Goal: Task Accomplishment & Management: Use online tool/utility

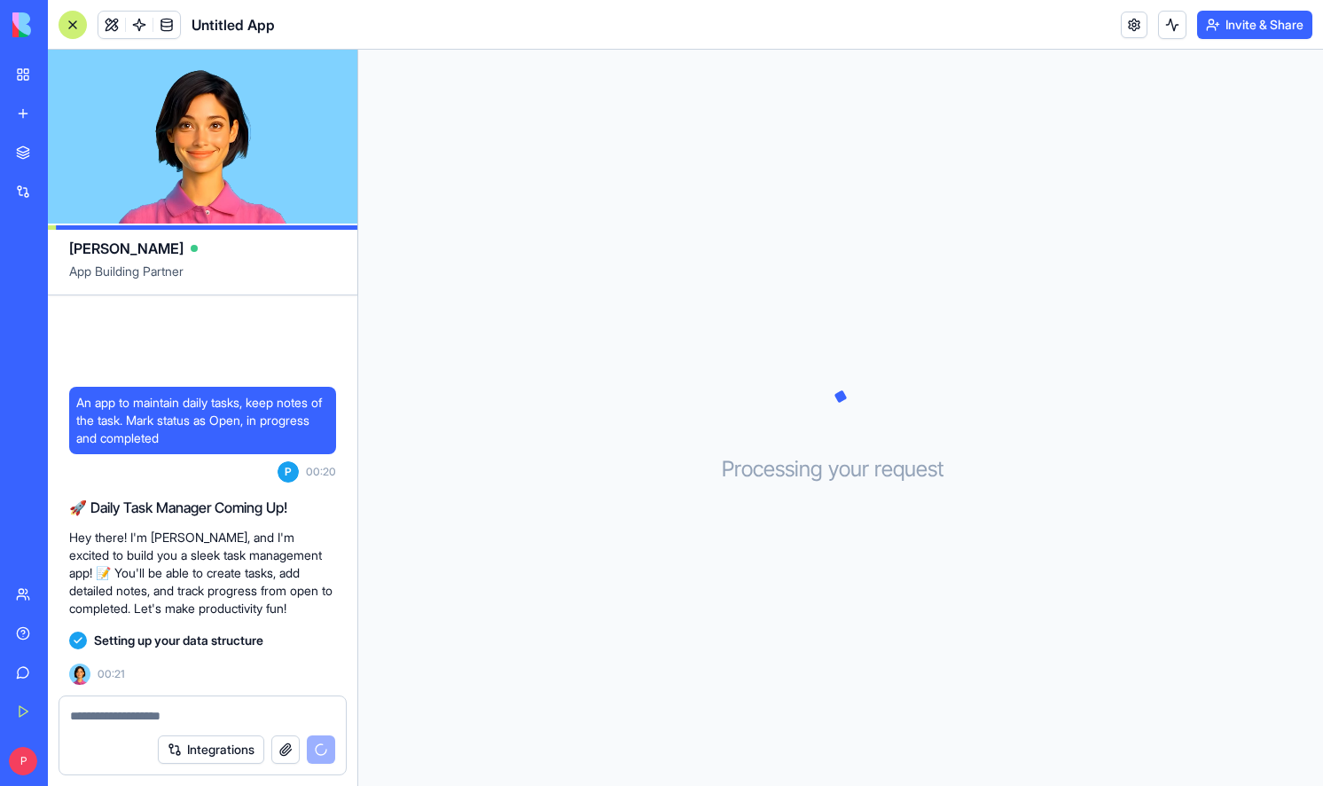
click at [321, 320] on div "An app to maintain daily tasks, keep notes of the task. Mark status as Open, in…" at bounding box center [203, 495] width 310 height 400
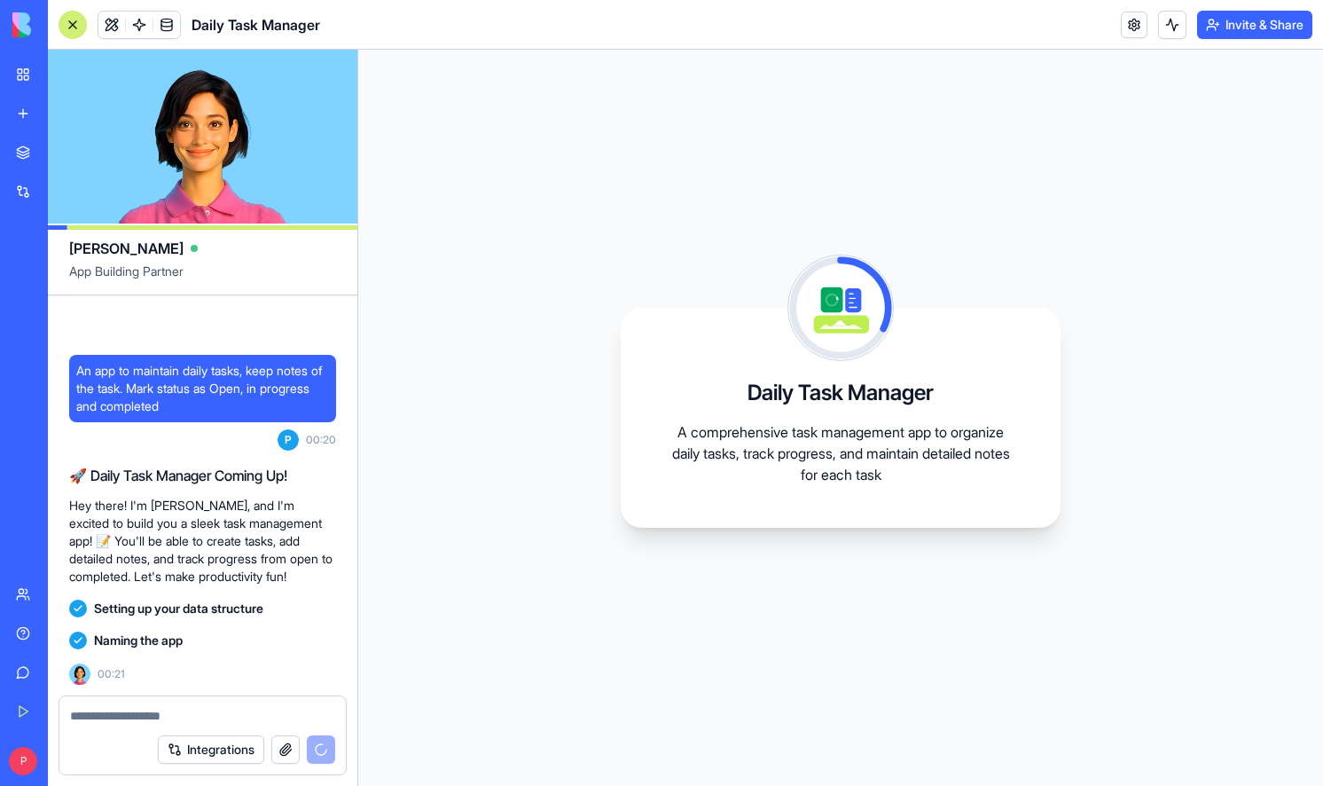
scroll to position [79, 0]
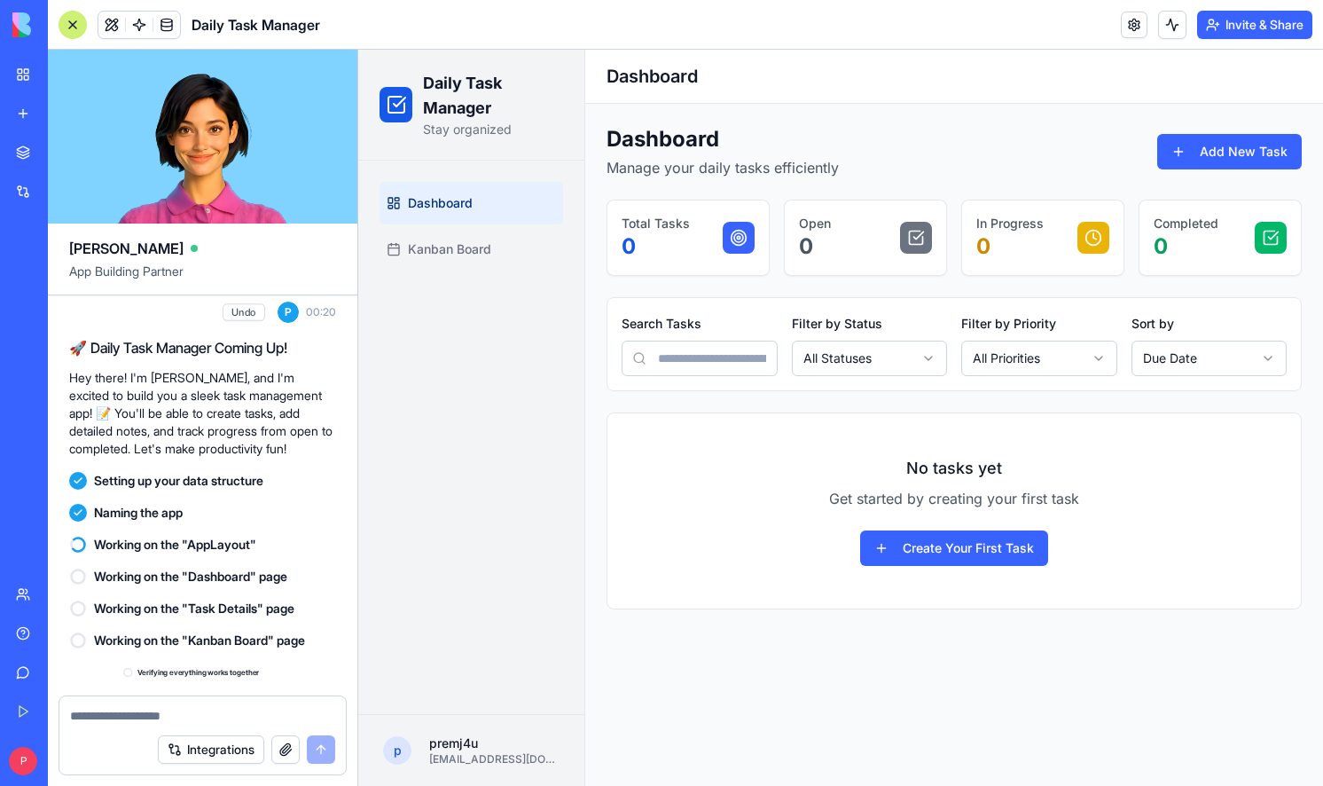
scroll to position [317, 0]
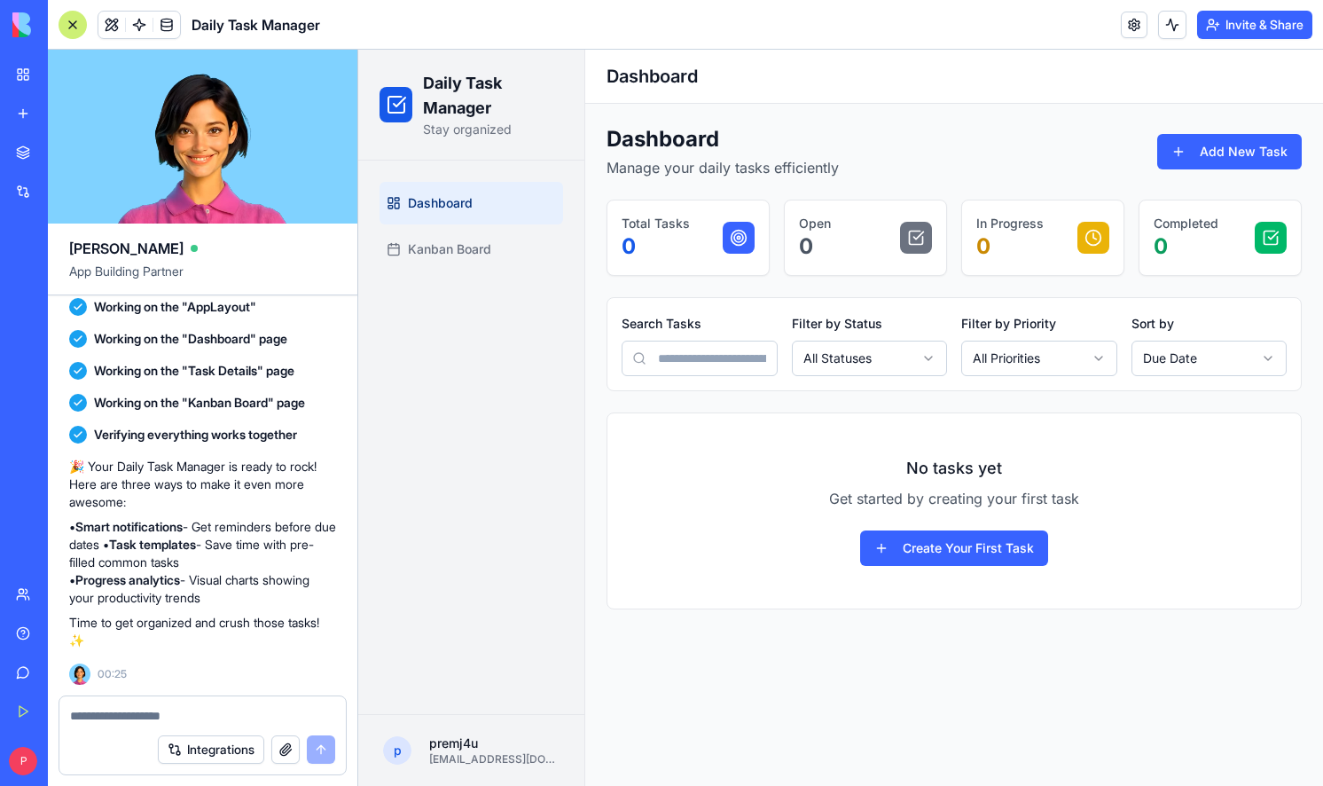
click at [463, 205] on span "Dashboard" at bounding box center [440, 203] width 65 height 18
click at [1206, 158] on button "Add New Task" at bounding box center [1229, 151] width 145 height 35
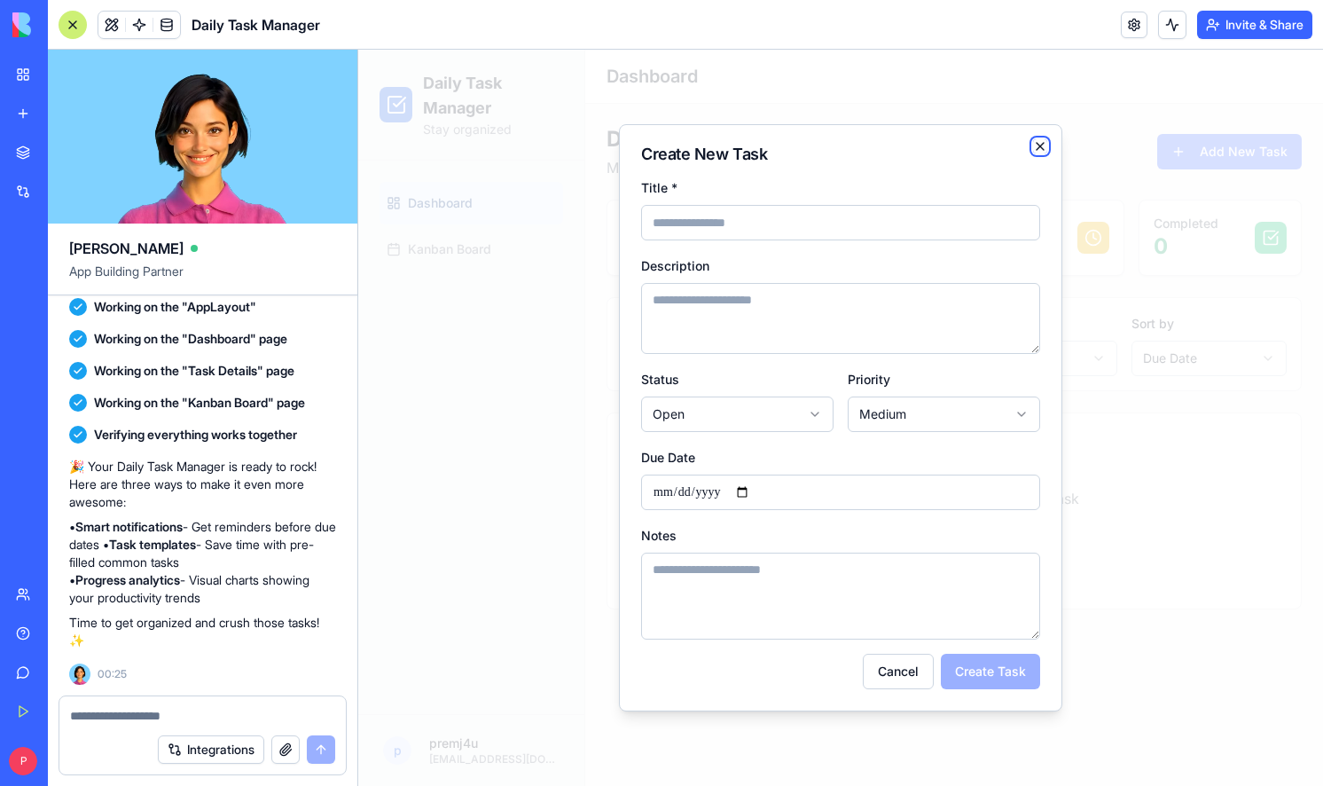
click at [1041, 140] on icon "button" at bounding box center [1040, 146] width 14 height 14
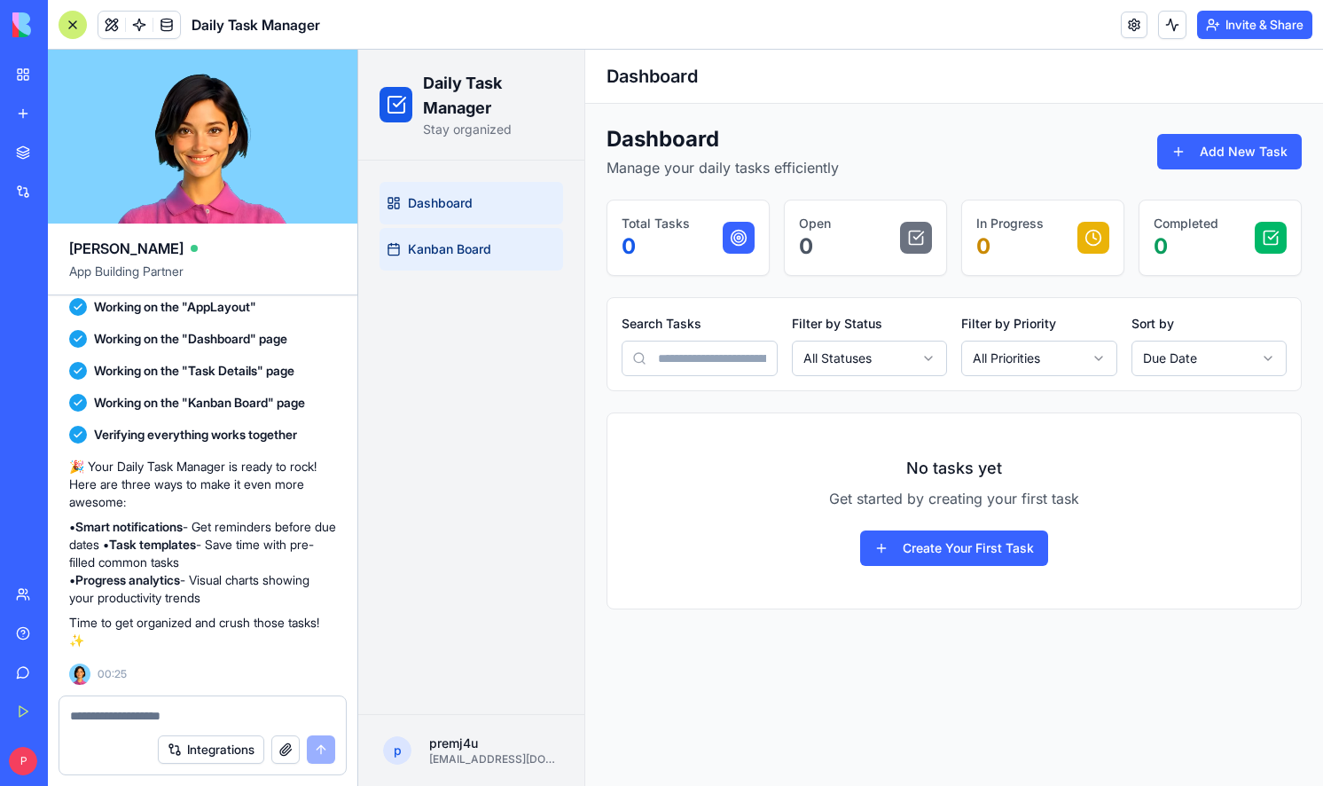
click at [451, 253] on span "Kanban Board" at bounding box center [449, 249] width 83 height 18
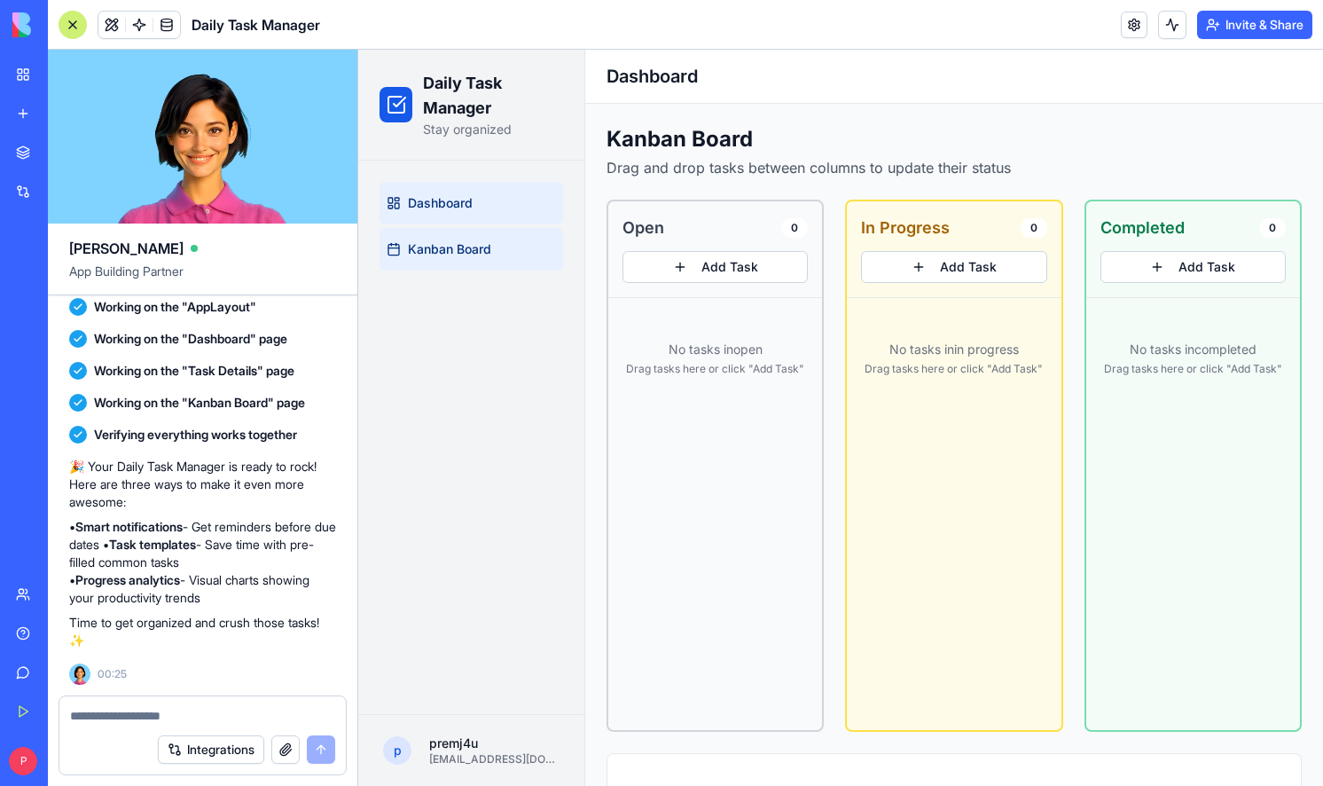
click at [445, 206] on span "Dashboard" at bounding box center [440, 203] width 65 height 18
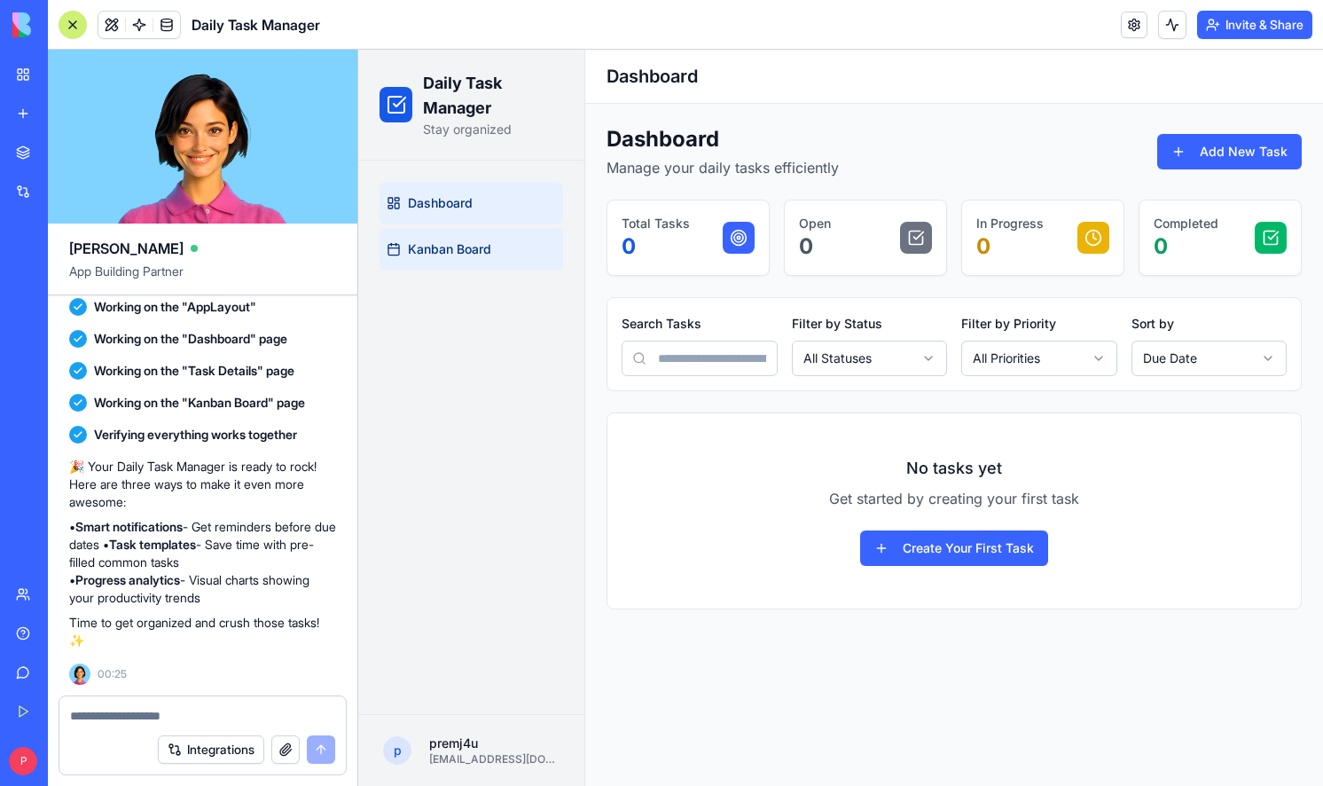
click at [439, 246] on span "Kanban Board" at bounding box center [449, 249] width 83 height 18
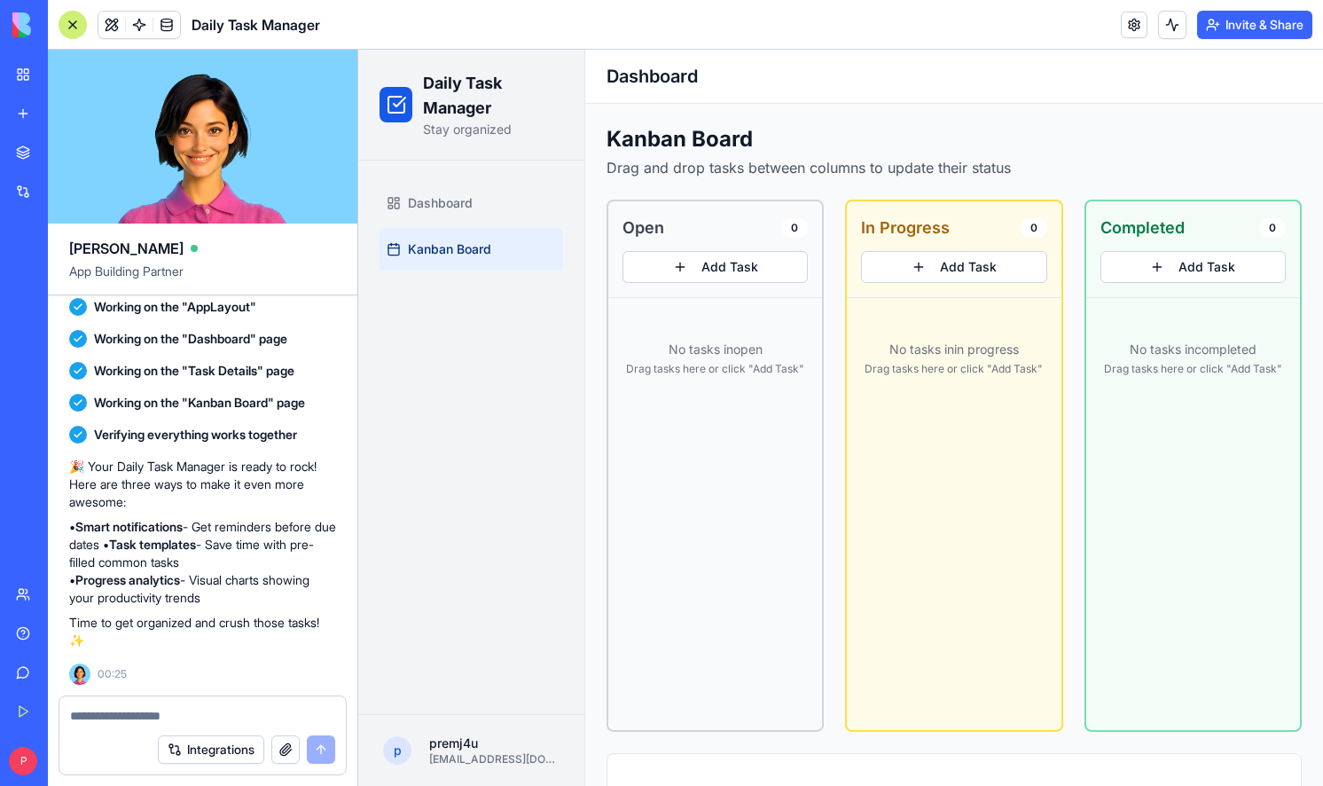
click at [113, 723] on textarea at bounding box center [202, 716] width 265 height 18
type textarea "**********"
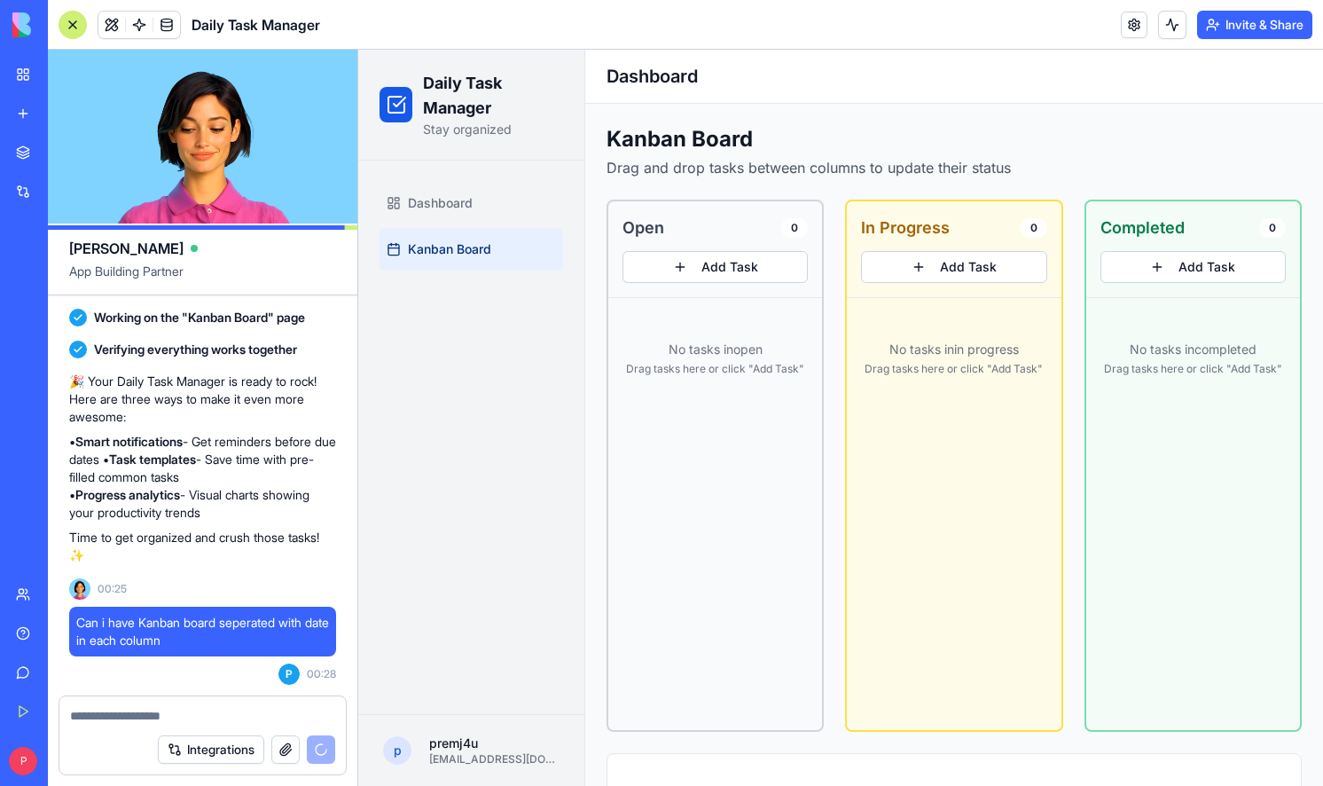
click at [219, 751] on button "Integrations" at bounding box center [211, 749] width 106 height 28
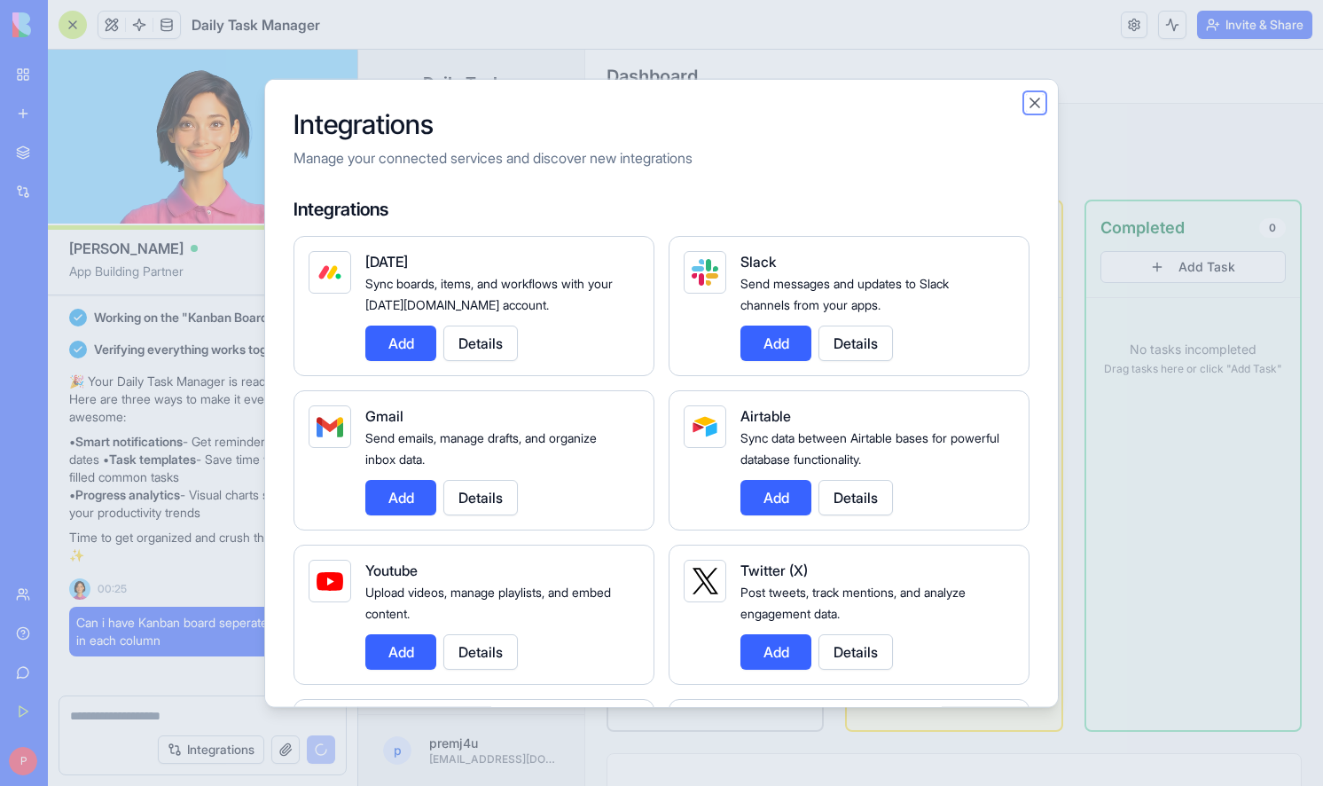
click at [1031, 102] on button "Close" at bounding box center [1035, 103] width 18 height 18
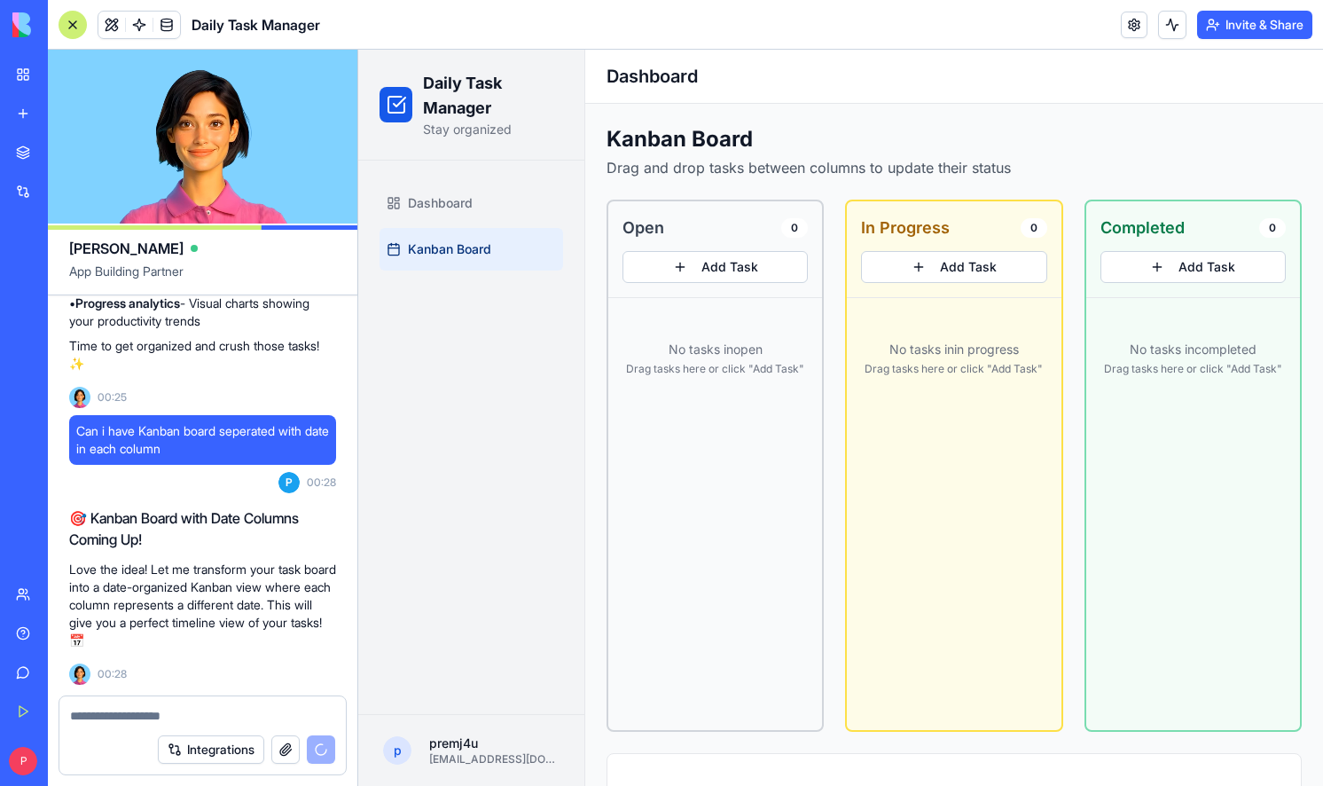
scroll to position [625, 0]
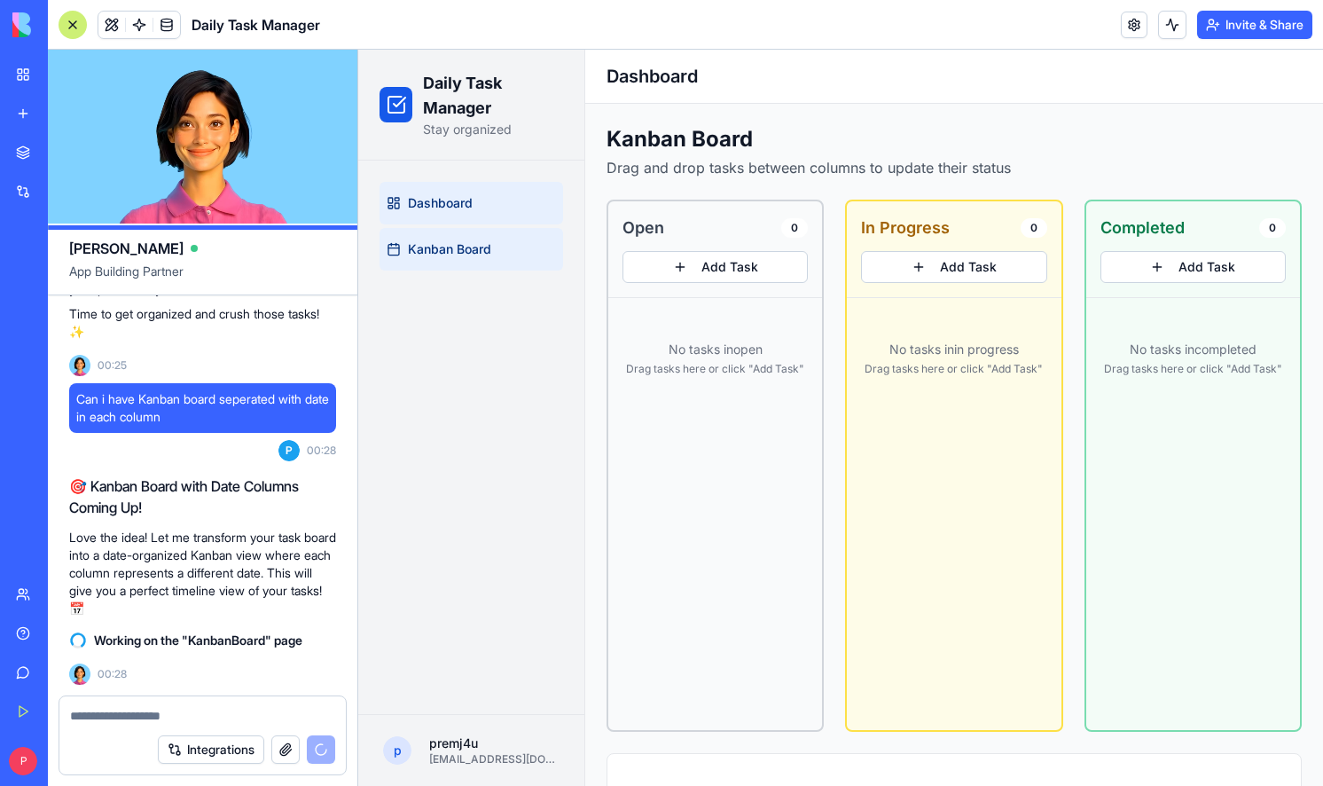
click at [434, 201] on span "Dashboard" at bounding box center [440, 203] width 65 height 18
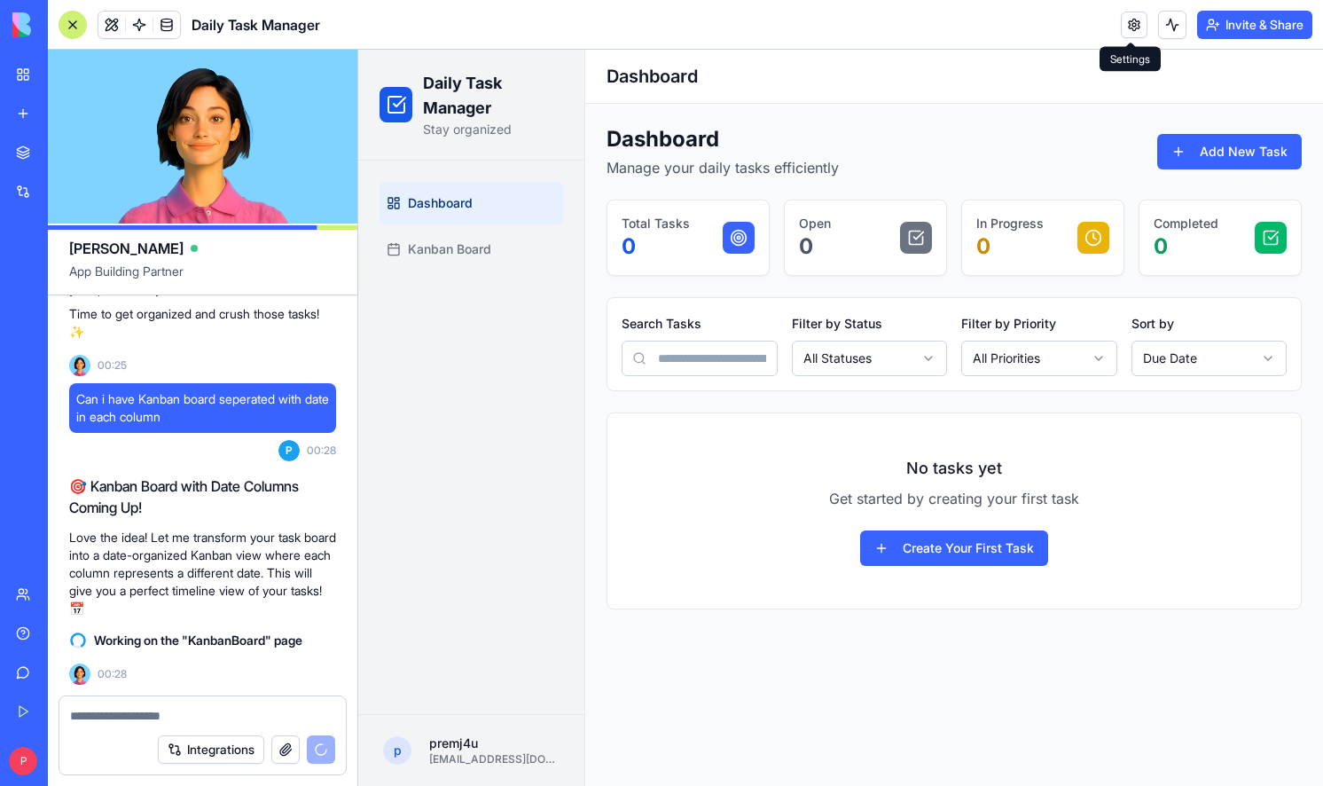
click at [1124, 24] on link at bounding box center [1134, 25] width 27 height 27
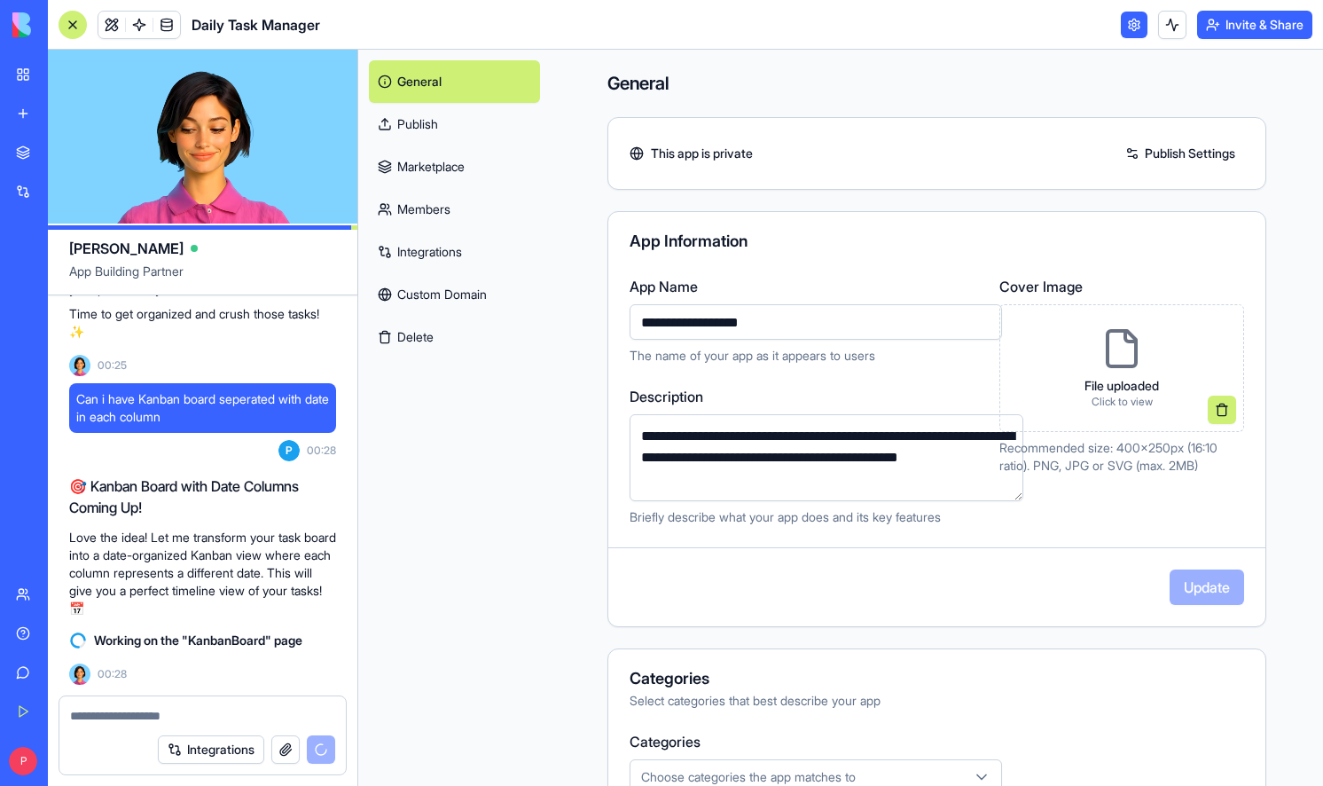
click at [440, 302] on link "Custom Domain" at bounding box center [454, 294] width 171 height 43
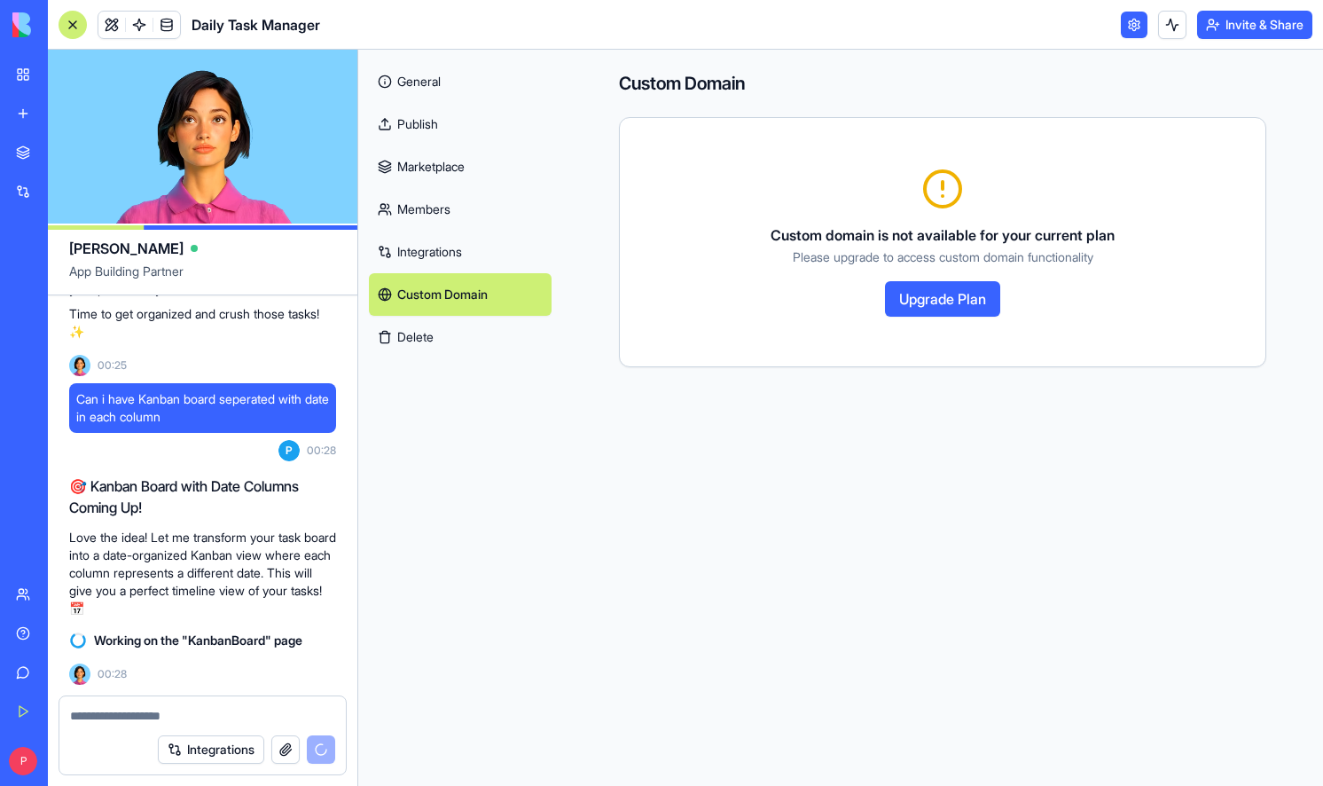
click at [424, 251] on link "Integrations" at bounding box center [460, 252] width 183 height 43
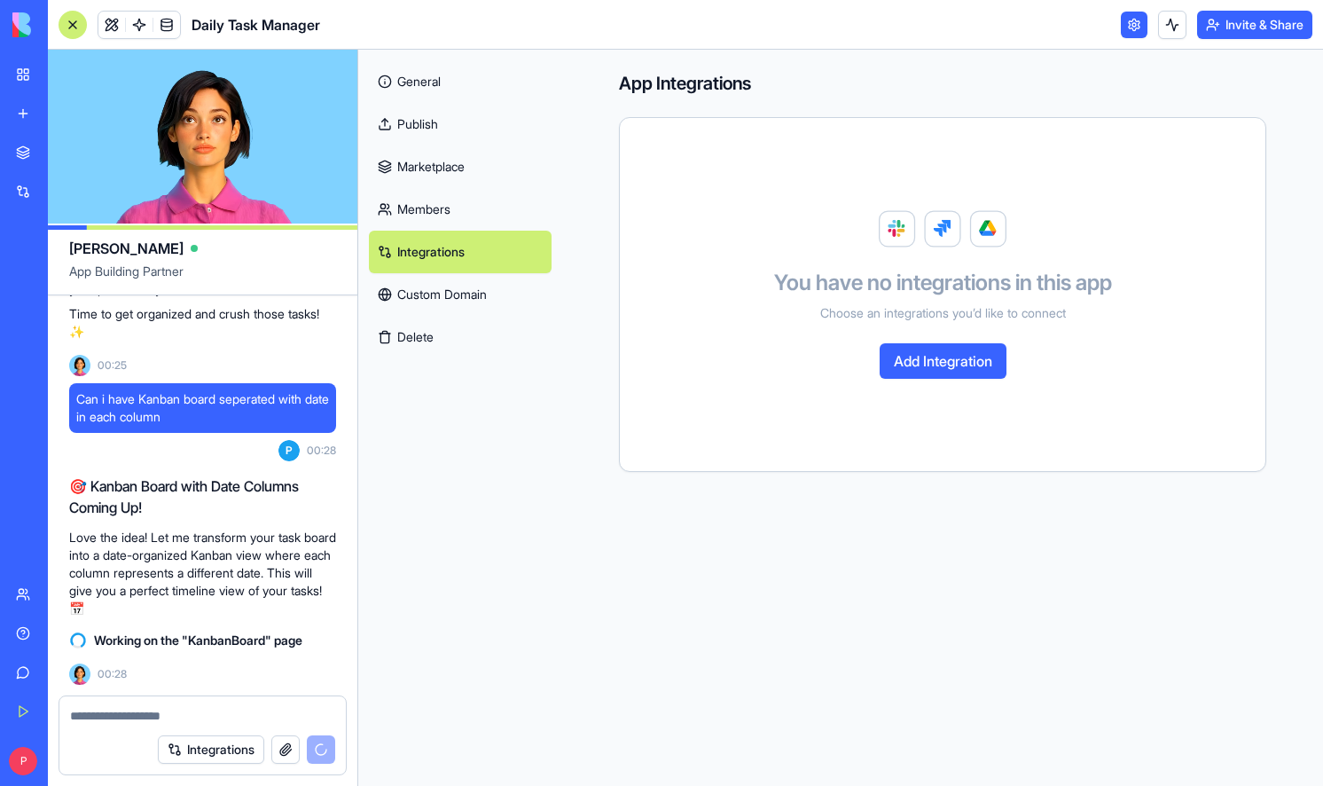
click at [414, 203] on link "Members" at bounding box center [460, 209] width 183 height 43
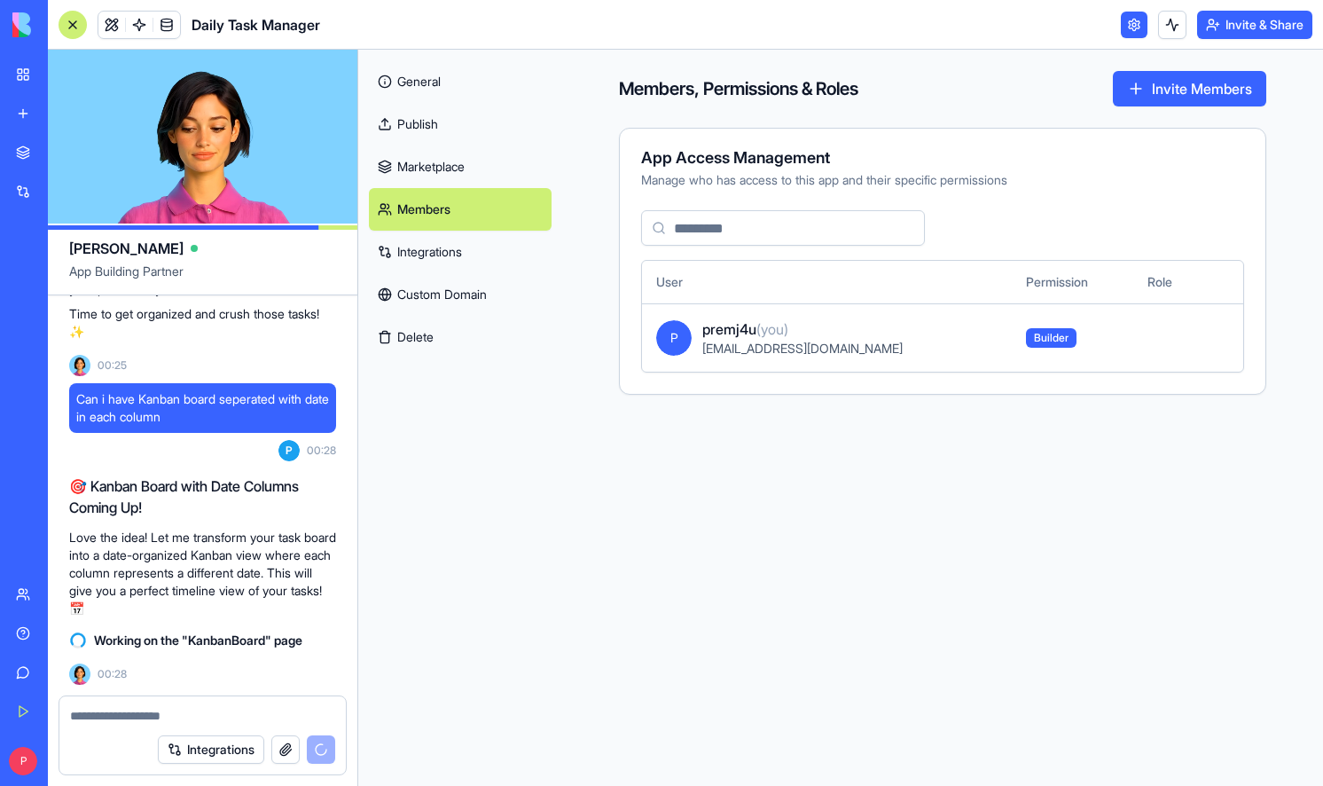
click at [420, 161] on link "Marketplace" at bounding box center [460, 166] width 183 height 43
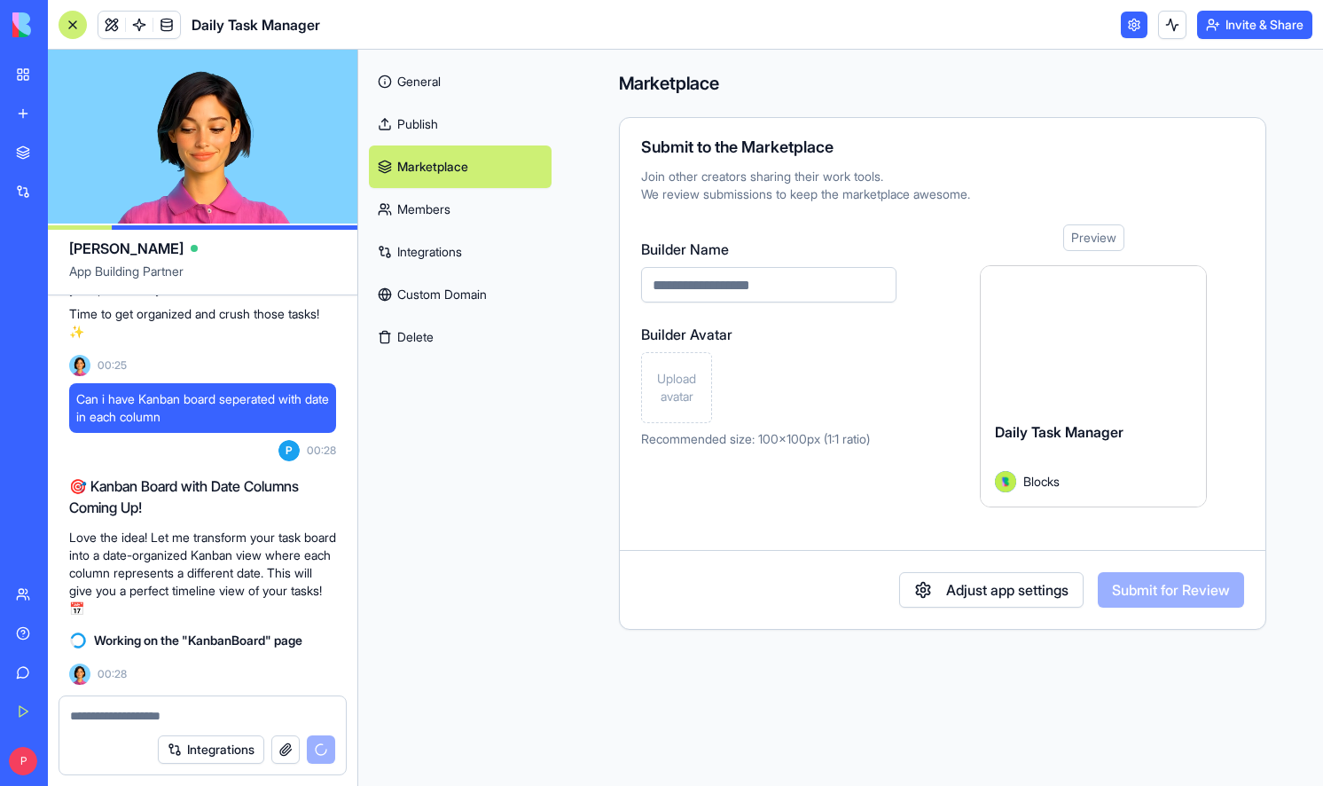
click at [928, 593] on button "Adjust app settings" at bounding box center [991, 589] width 184 height 35
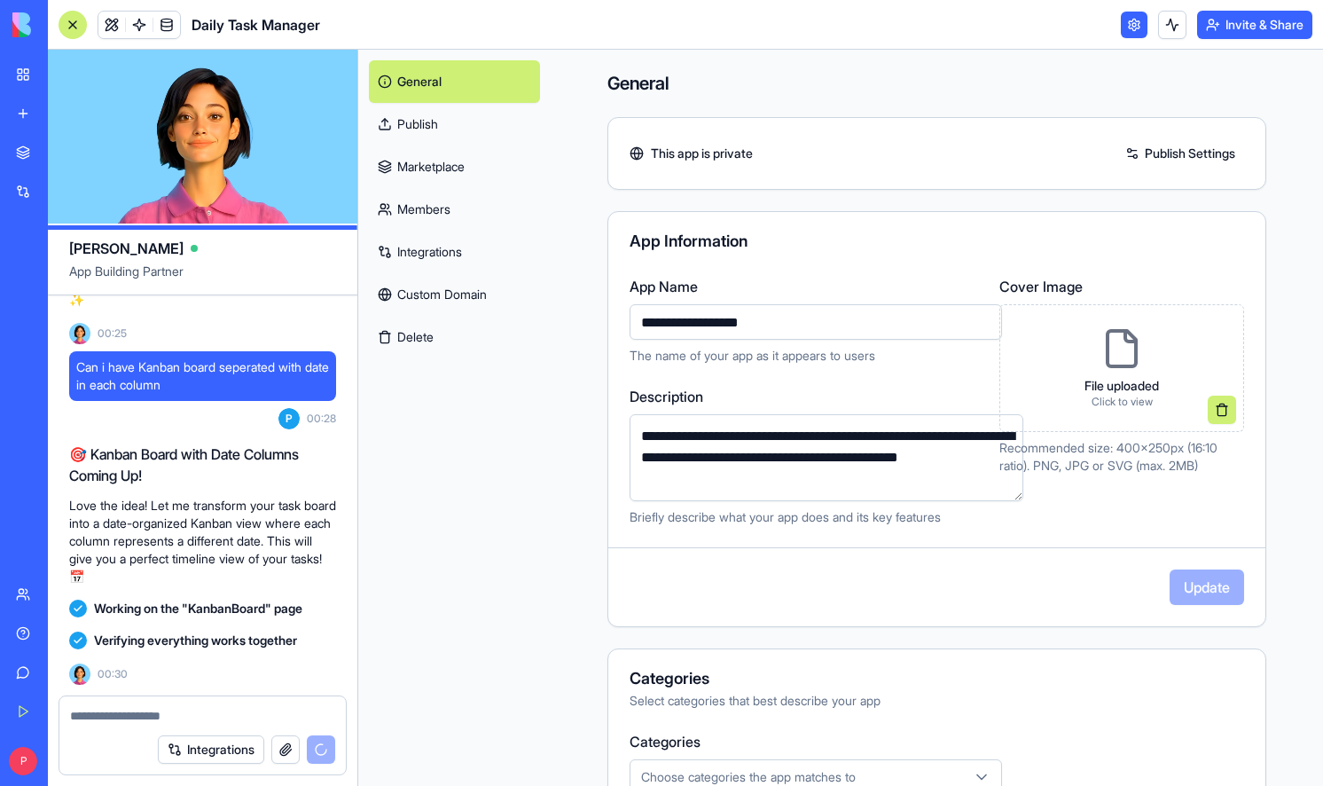
scroll to position [820, 0]
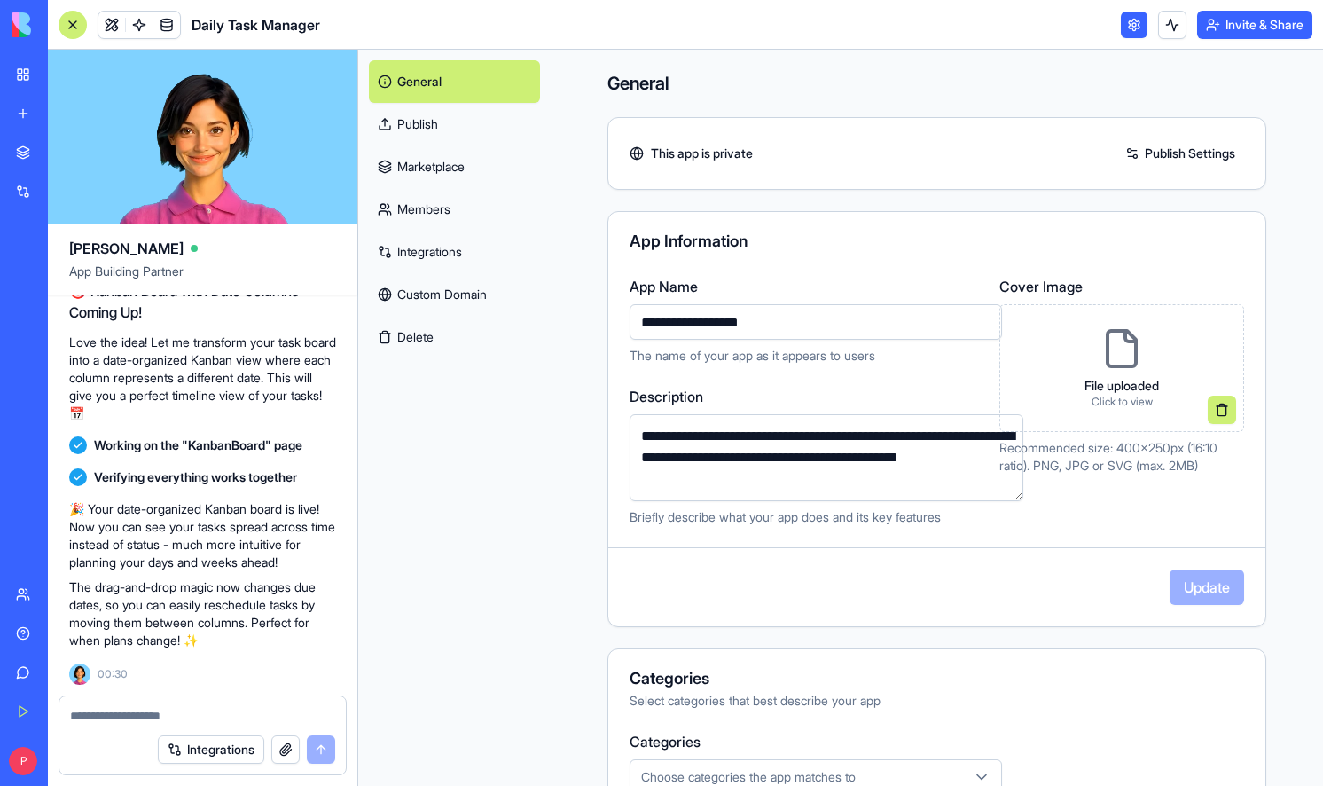
click at [417, 116] on link "Publish" at bounding box center [454, 124] width 171 height 43
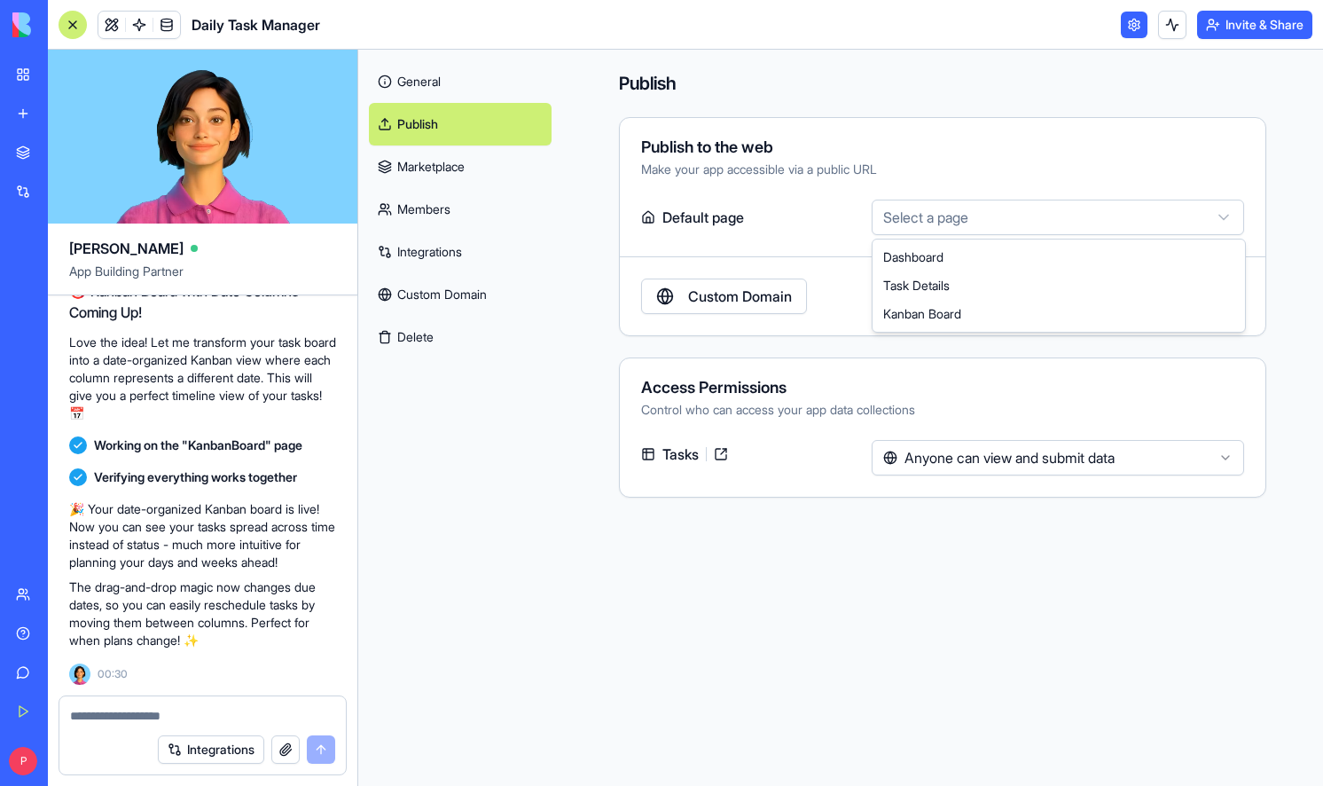
click at [890, 216] on html "BETA My Workspace New app Marketplace Integrations Recent Untitled App AI Logo …" at bounding box center [661, 393] width 1323 height 786
select select "**********"
click at [291, 27] on span "Daily Task Manager" at bounding box center [256, 24] width 129 height 21
click at [415, 77] on link "General" at bounding box center [460, 81] width 183 height 43
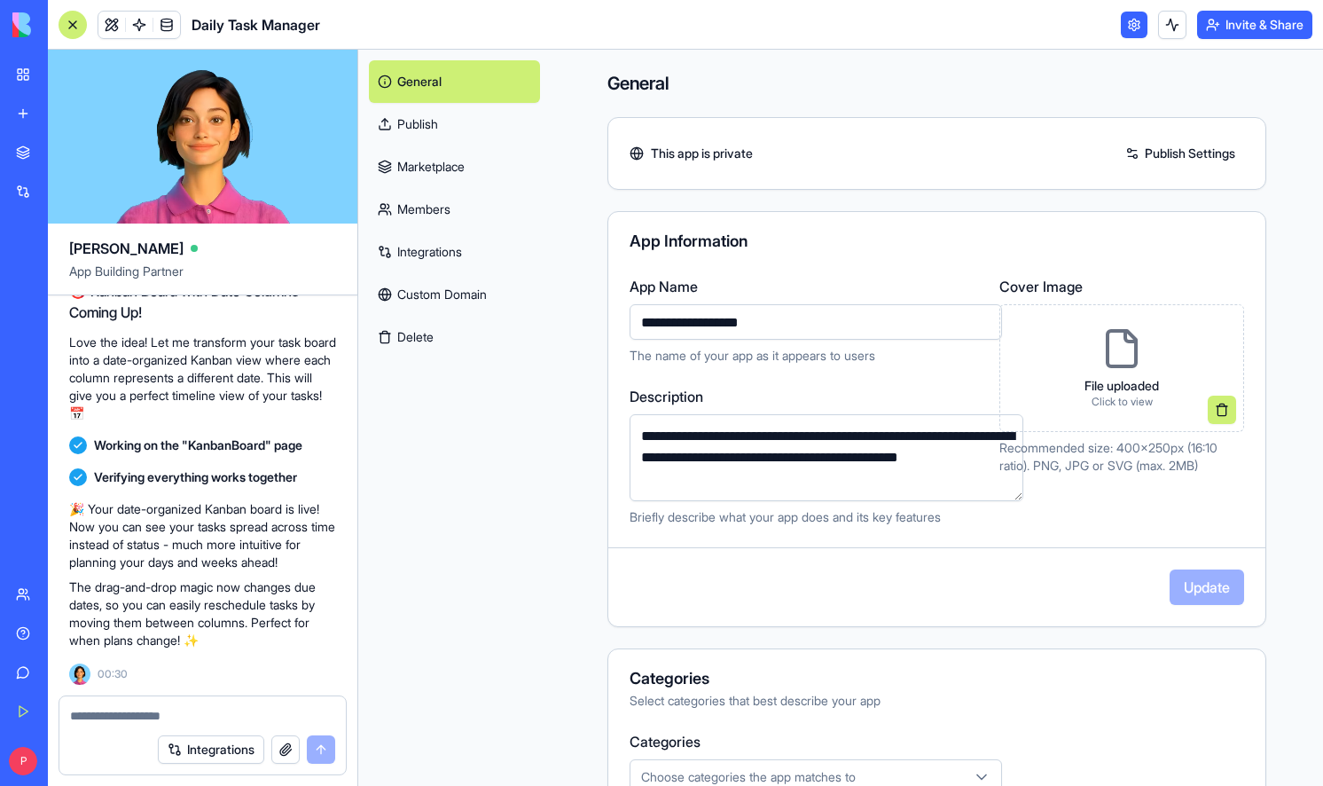
click at [1132, 26] on link at bounding box center [1134, 25] width 27 height 27
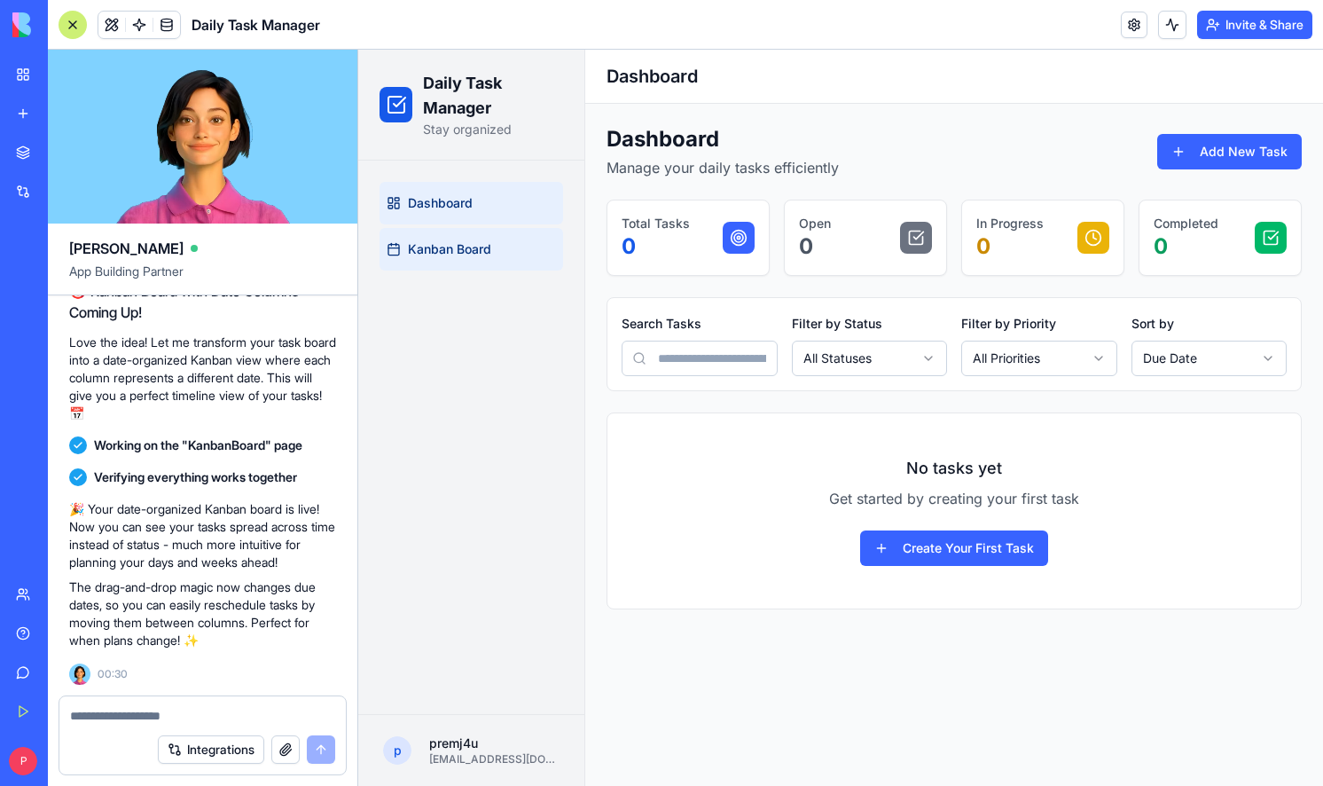
click at [442, 251] on span "Kanban Board" at bounding box center [449, 249] width 83 height 18
